Goal: Navigation & Orientation: Find specific page/section

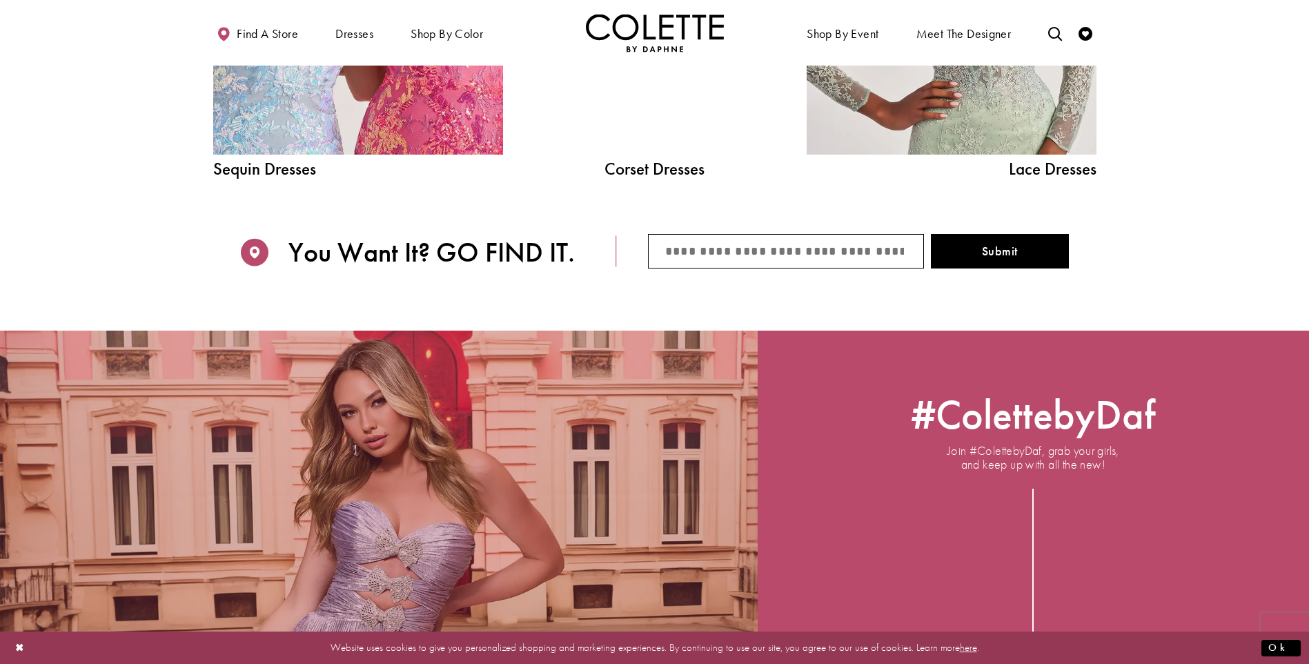
scroll to position [1657, 0]
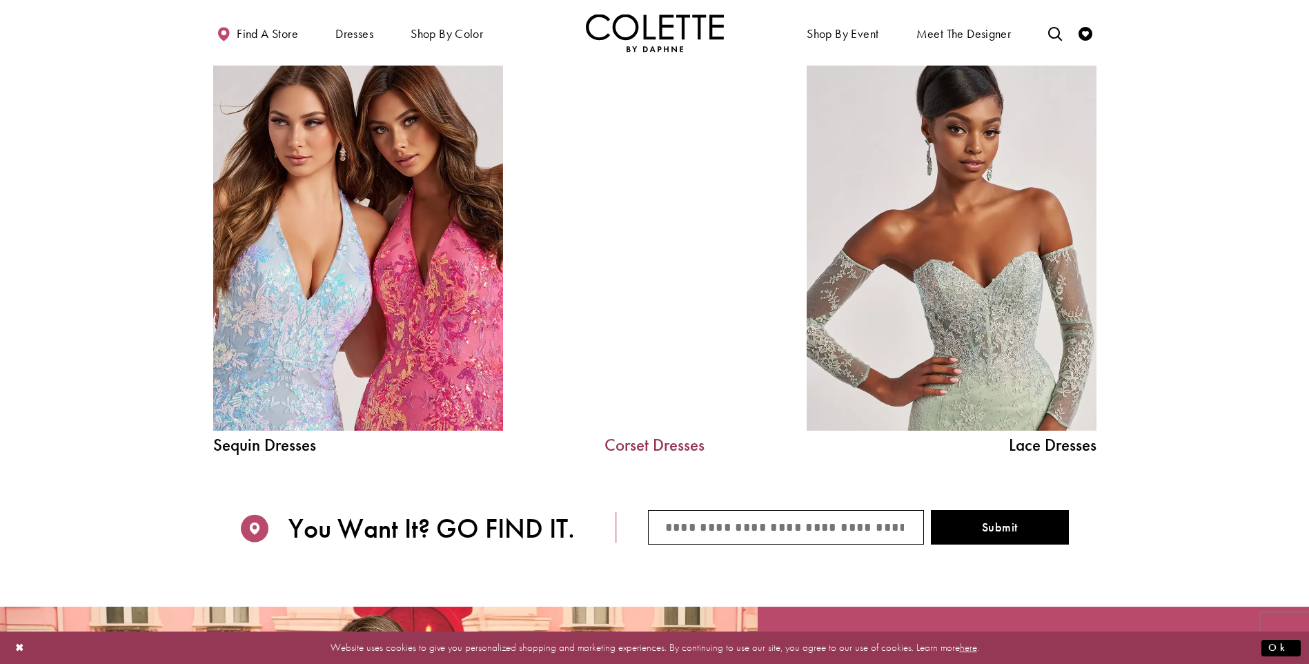
click at [674, 442] on link "Corset Dresses" at bounding box center [654, 444] width 207 height 17
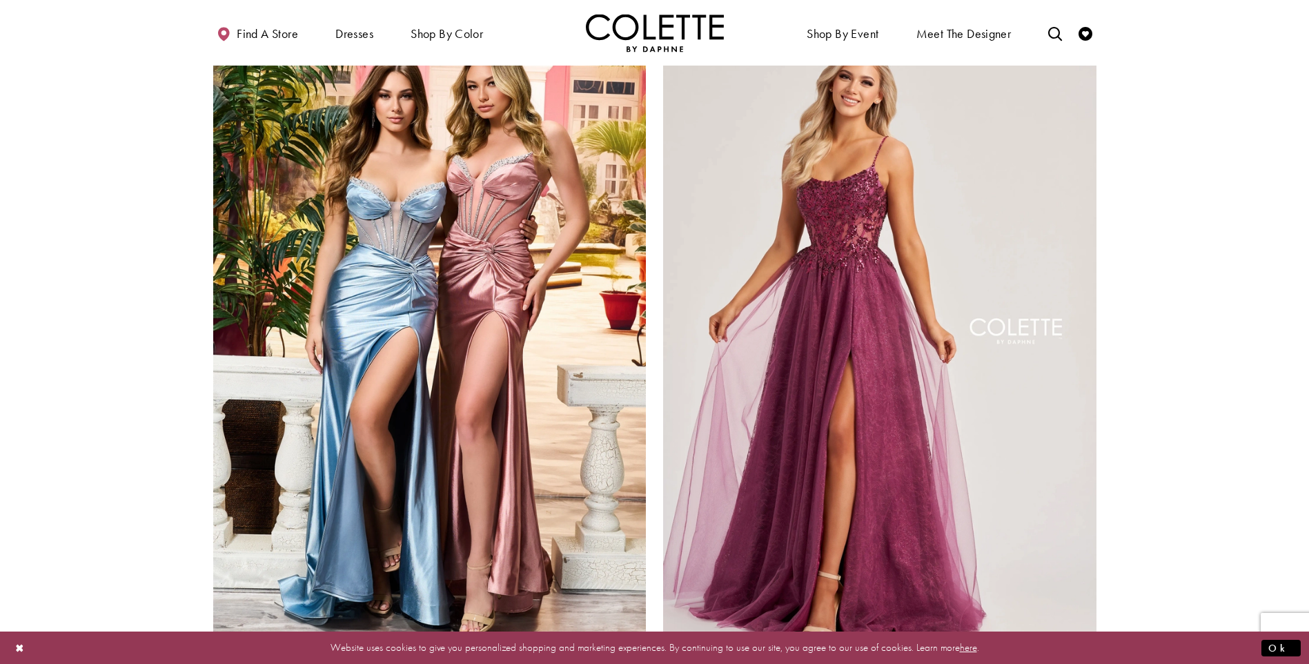
scroll to position [2294, 0]
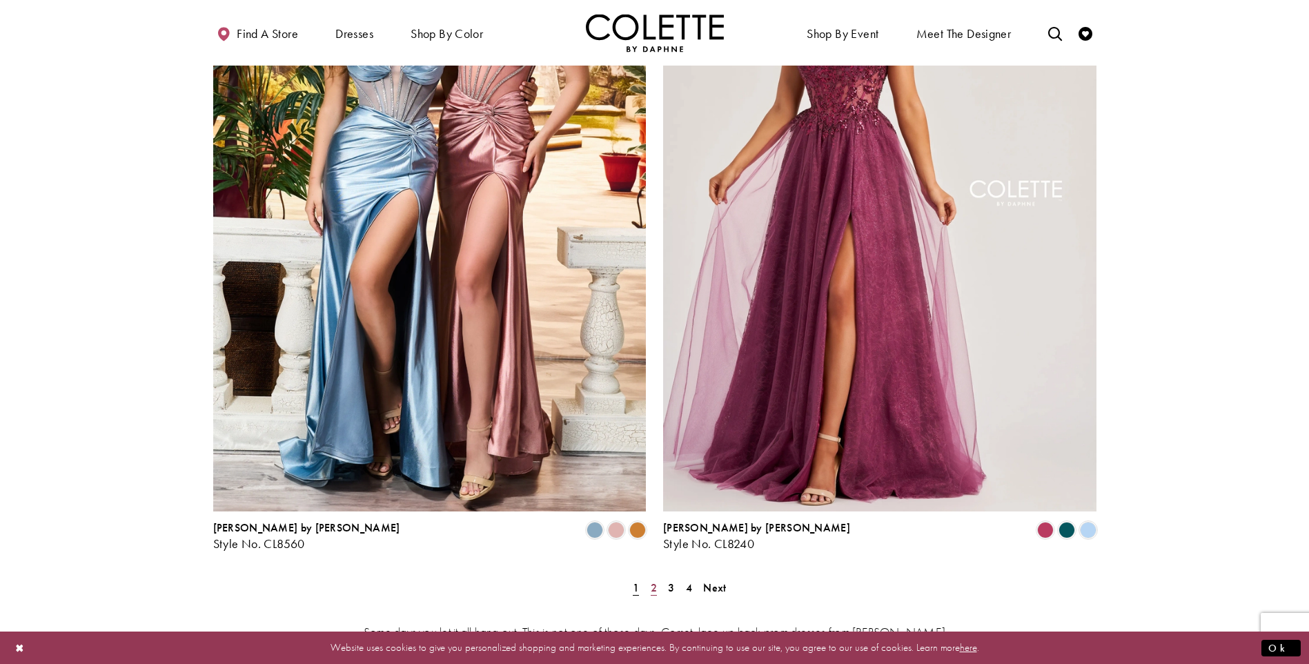
click at [652, 580] on span "2" at bounding box center [654, 587] width 6 height 14
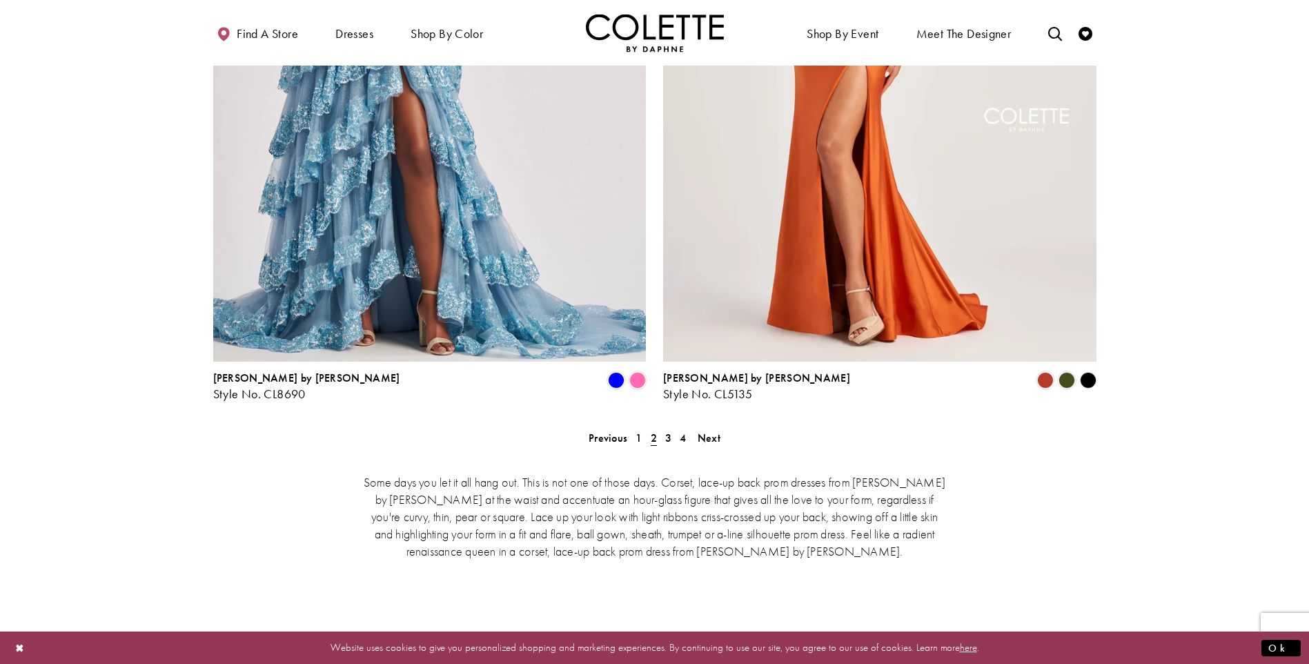
scroll to position [2628, 0]
